Goal: Task Accomplishment & Management: Complete application form

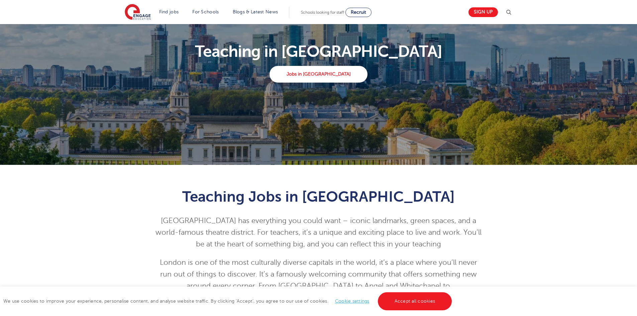
scroll to position [134, 0]
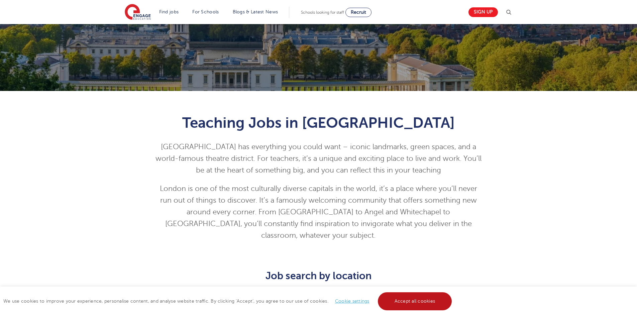
click at [410, 299] on link "Accept all cookies" at bounding box center [415, 301] width 74 height 18
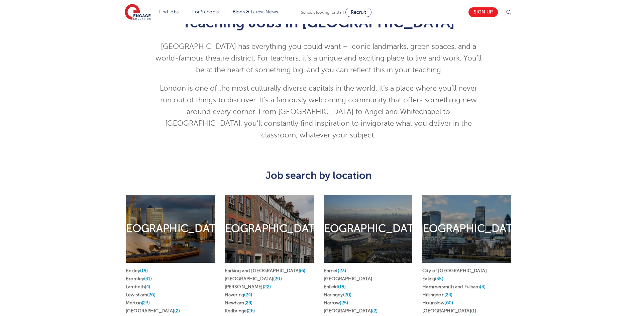
scroll to position [301, 0]
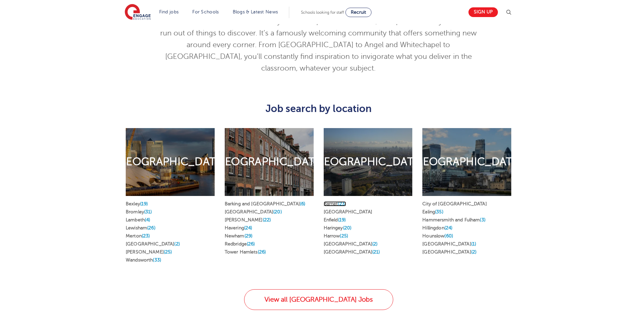
click at [334, 201] on link "Barnet (23)" at bounding box center [335, 203] width 22 height 5
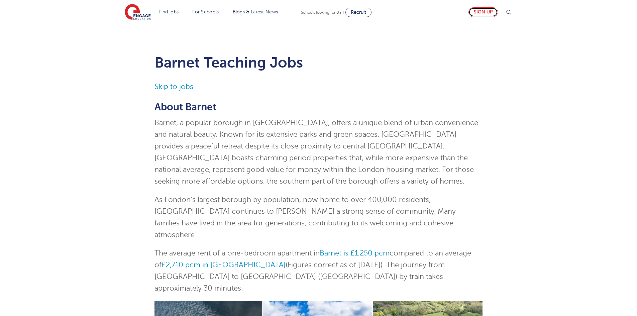
click at [491, 11] on link "Sign up" at bounding box center [482, 12] width 29 height 10
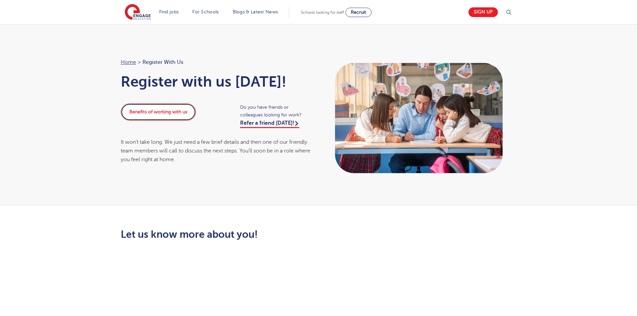
click at [166, 111] on link "Benefits of working with us" at bounding box center [158, 111] width 75 height 17
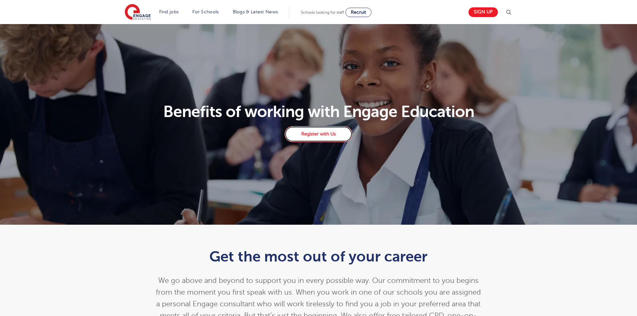
click at [317, 134] on link "Register with Us" at bounding box center [318, 134] width 68 height 16
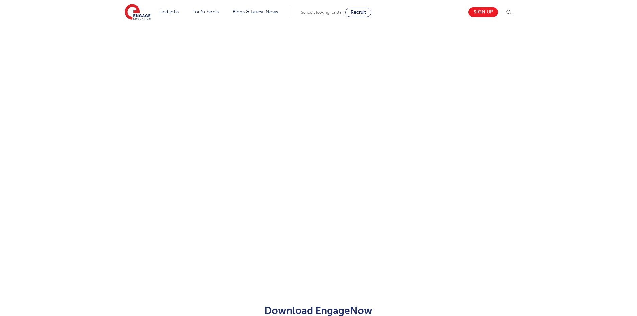
scroll to position [247, 0]
